Goal: Check status: Check status

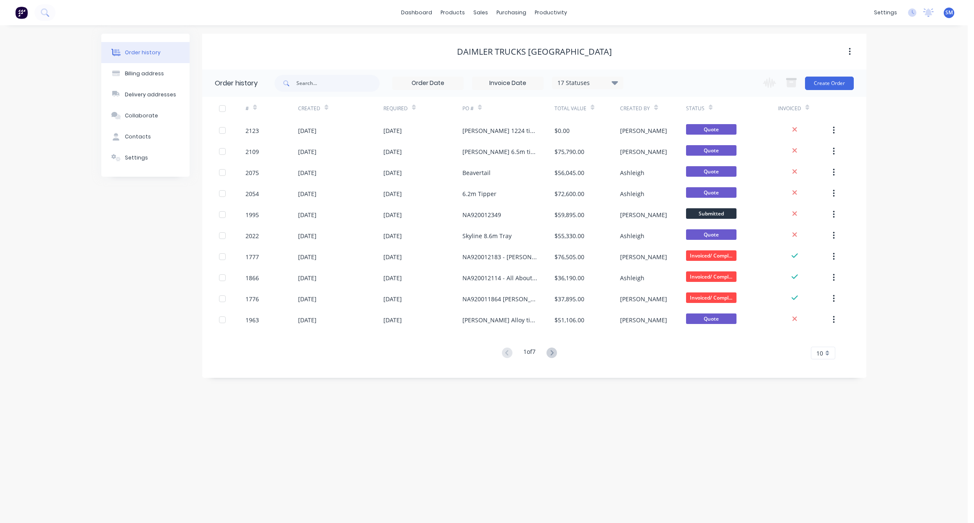
click at [387, 468] on div "Order history Billing address Delivery addresses Collaborate Contacts Settings …" at bounding box center [484, 273] width 968 height 497
drag, startPoint x: 359, startPoint y: 49, endPoint x: 434, endPoint y: 45, distance: 75.8
click at [359, 49] on div "Daimler Trucks [GEOGRAPHIC_DATA]" at bounding box center [534, 52] width 664 height 10
click at [304, 59] on div "Daimler Trucks [GEOGRAPHIC_DATA]" at bounding box center [534, 52] width 664 height 36
click at [101, 243] on div "Order history Billing address Delivery addresses Collaborate Contacts Settings …" at bounding box center [484, 273] width 968 height 497
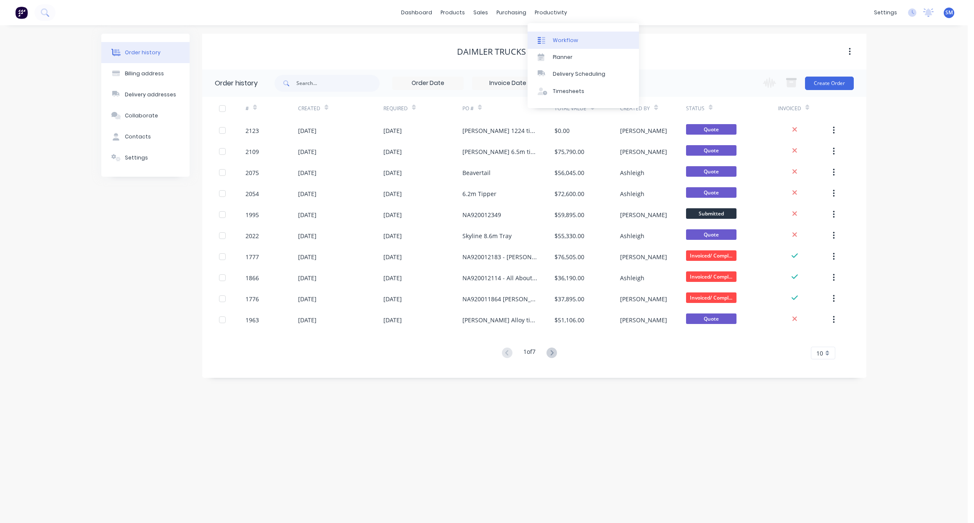
click at [568, 37] on div "Workflow" at bounding box center [565, 41] width 25 height 8
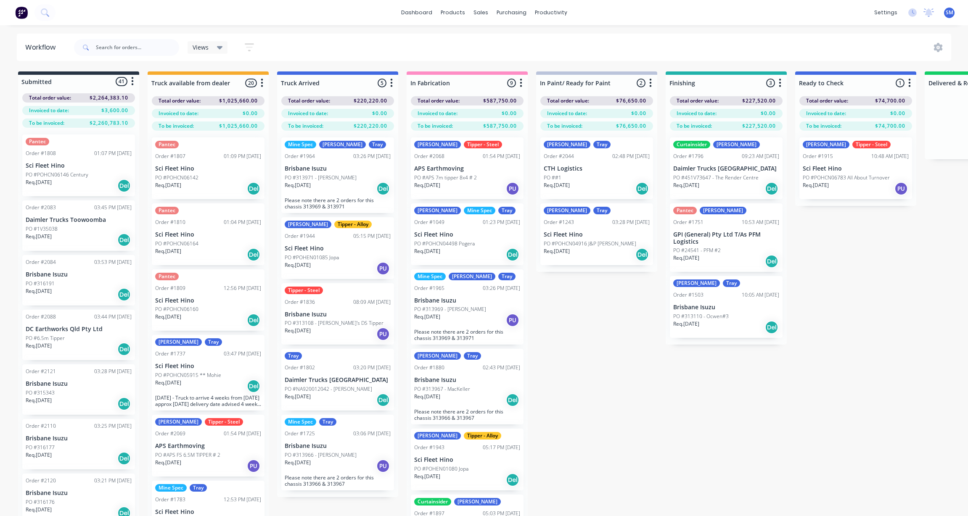
click at [605, 387] on div "Submitted 41 Status colour #273444 hex #273444 Save Cancel Summaries Total orde…" at bounding box center [756, 308] width 1524 height 475
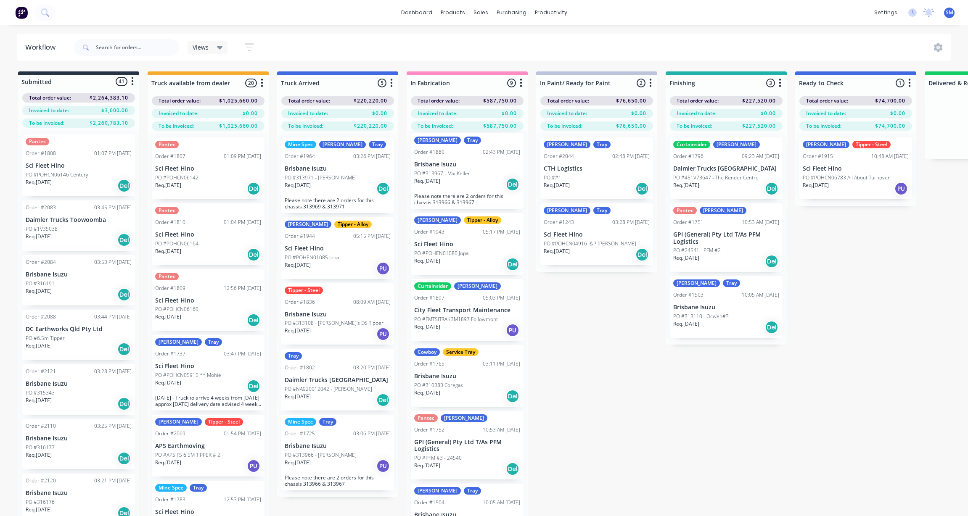
click at [603, 407] on div "Submitted 41 Status colour #273444 hex #273444 Save Cancel Summaries Total orde…" at bounding box center [756, 308] width 1524 height 475
click at [602, 359] on div "Submitted 41 Status colour #273444 hex #273444 Save Cancel Summaries Total orde…" at bounding box center [756, 308] width 1524 height 475
click at [353, 41] on div "Views Save new view None (Default) edit Show/Hide statuses Show line item cards…" at bounding box center [511, 47] width 879 height 25
click at [606, 336] on div "Submitted 41 Status colour #273444 hex #273444 Save Cancel Summaries Total orde…" at bounding box center [756, 308] width 1524 height 475
click at [837, 173] on div "[PERSON_NAME] - Steel Order #1915 10:48 AM [DATE] Sci Fleet Hino PO #POHCN06783…" at bounding box center [855, 168] width 113 height 62
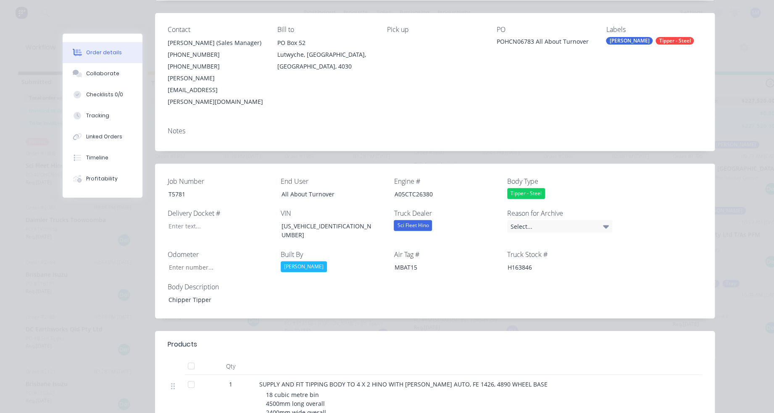
scroll to position [135, 0]
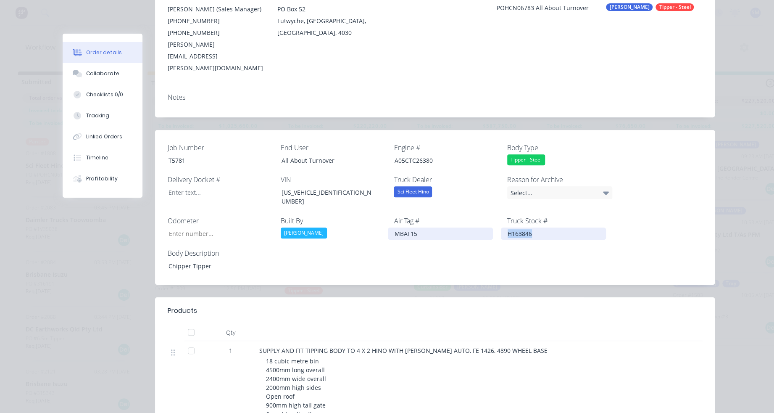
drag, startPoint x: 505, startPoint y: 203, endPoint x: 484, endPoint y: 202, distance: 20.7
click at [484, 202] on div "Job Number T5781 End User All About Turnover Engine # A05CTC26380 Body Type Tip…" at bounding box center [435, 207] width 560 height 155
copy div "H163846"
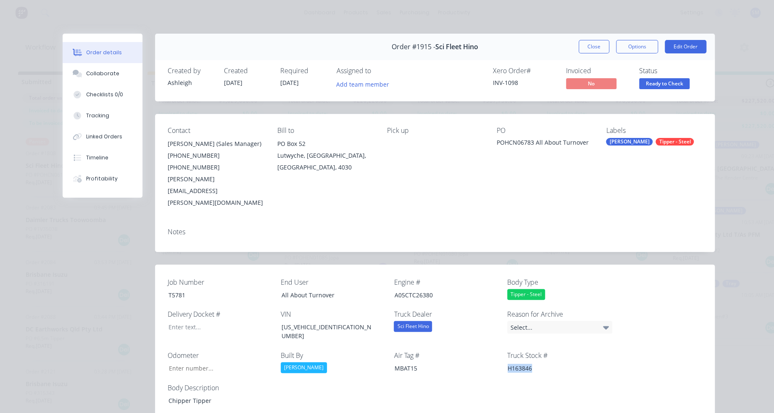
click at [596, 45] on button "Close" at bounding box center [594, 46] width 31 height 13
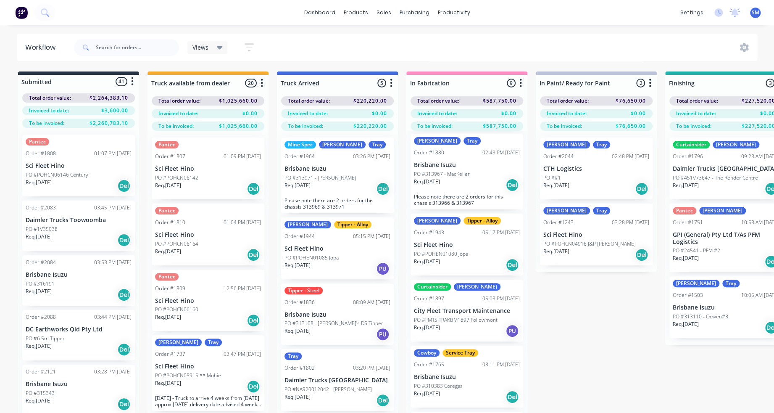
click at [593, 323] on div "Submitted 41 Status colour #273444 hex #273444 Save Cancel Summaries Total orde…" at bounding box center [756, 256] width 1524 height 371
click at [593, 53] on div "Views Save new view None (Default) edit Show/Hide statuses Show line item cards…" at bounding box center [415, 47] width 686 height 25
click at [599, 20] on div "dashboard products sales purchasing productivity dashboard products Product Cat…" at bounding box center [387, 12] width 774 height 25
drag, startPoint x: 594, startPoint y: 55, endPoint x: 593, endPoint y: 28, distance: 26.9
click at [593, 53] on div "Views Save new view None (Default) edit Show/Hide statuses Show line item cards…" at bounding box center [415, 47] width 686 height 25
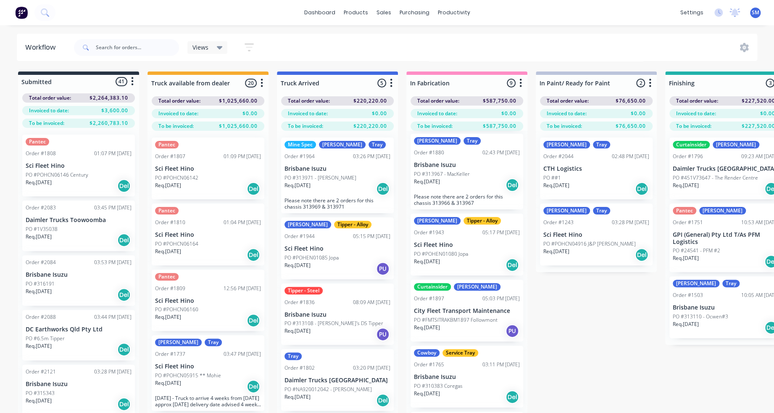
drag, startPoint x: 593, startPoint y: 18, endPoint x: 644, endPoint y: 1, distance: 54.1
click at [595, 16] on div "dashboard products sales purchasing productivity dashboard products Product Cat…" at bounding box center [387, 12] width 774 height 25
click at [195, 13] on div "dashboard products sales purchasing productivity dashboard products Product Cat…" at bounding box center [387, 12] width 774 height 25
drag, startPoint x: 615, startPoint y: 15, endPoint x: 629, endPoint y: 15, distance: 14.7
click at [615, 15] on div "dashboard products sales purchasing productivity dashboard products Product Cat…" at bounding box center [387, 12] width 774 height 25
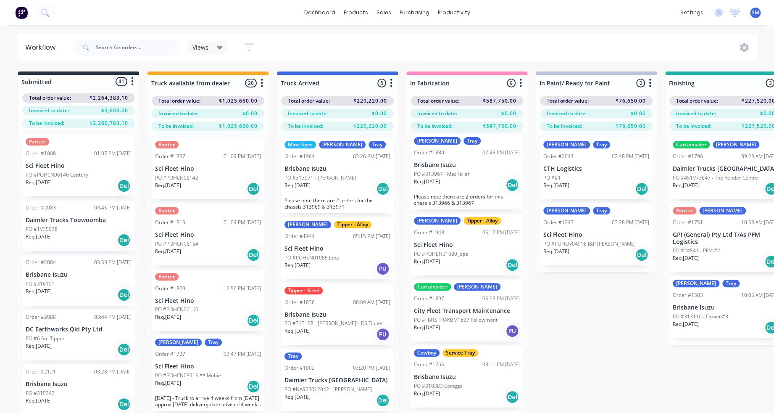
click at [593, 348] on div "Submitted 41 Status colour #273444 hex #273444 Save Cancel Summaries Total orde…" at bounding box center [756, 256] width 1524 height 371
click at [623, 4] on div "dashboard products sales purchasing productivity dashboard products Product Cat…" at bounding box center [387, 12] width 774 height 25
click at [589, 353] on div "Submitted 41 Status colour #273444 hex #273444 Save Cancel Summaries Total orde…" at bounding box center [756, 256] width 1524 height 371
click at [592, 306] on div "Submitted 41 Status colour #273444 hex #273444 Save Cancel Summaries Total orde…" at bounding box center [756, 256] width 1524 height 371
